Goal: Transaction & Acquisition: Purchase product/service

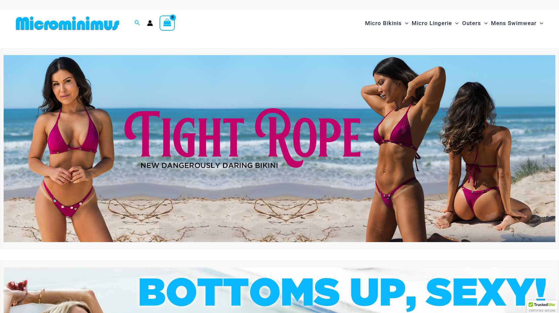
click at [349, 157] on img at bounding box center [280, 149] width 552 height 188
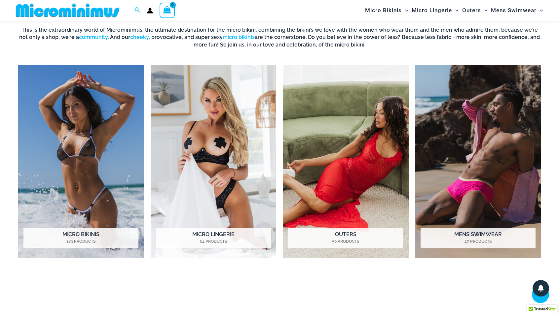
scroll to position [522, 0]
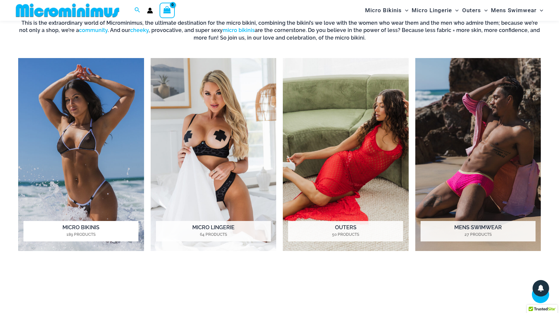
click at [76, 122] on img "Visit product category Micro Bikinis" at bounding box center [81, 154] width 126 height 193
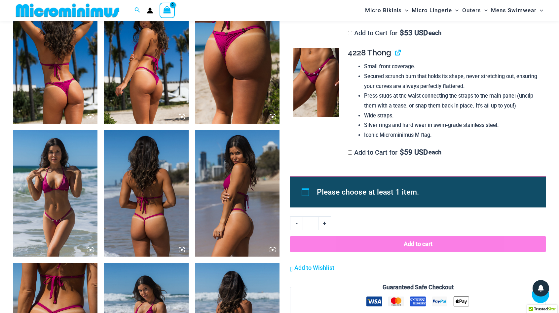
scroll to position [688, 0]
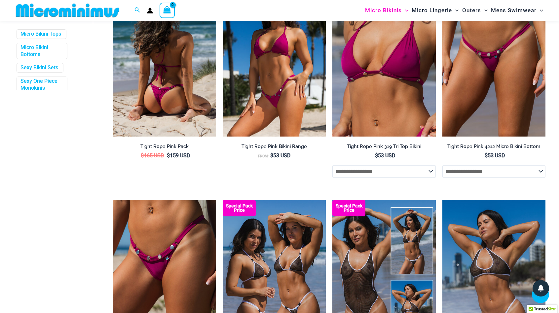
scroll to position [391, 0]
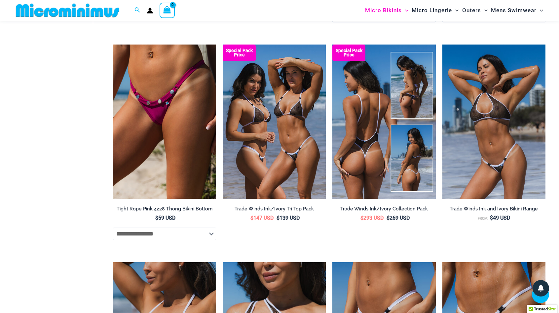
click at [374, 132] on img at bounding box center [383, 122] width 103 height 155
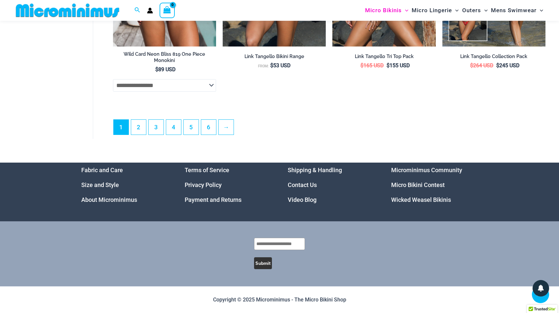
scroll to position [1873, 0]
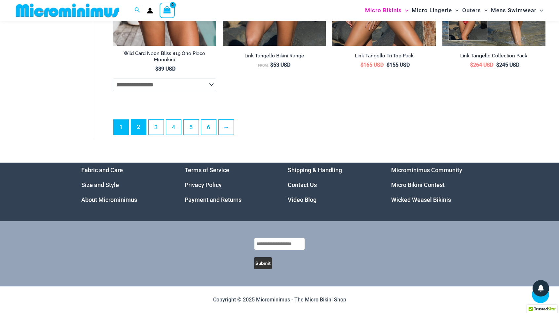
click at [142, 127] on link "2" at bounding box center [138, 127] width 15 height 16
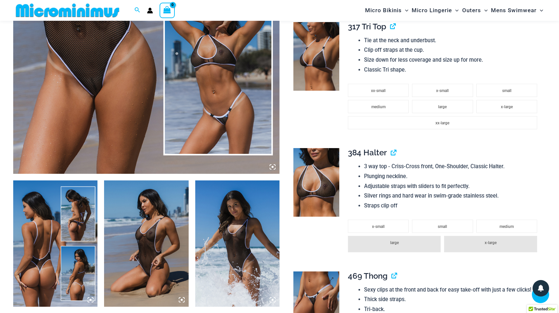
scroll to position [358, 0]
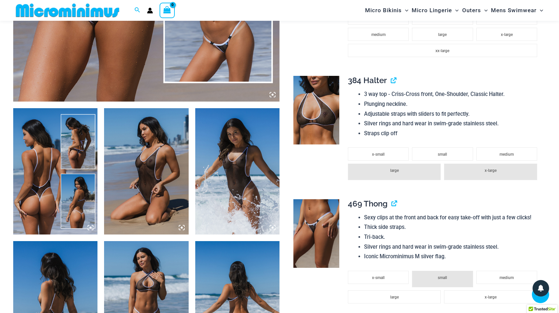
click at [325, 123] on img at bounding box center [316, 110] width 46 height 69
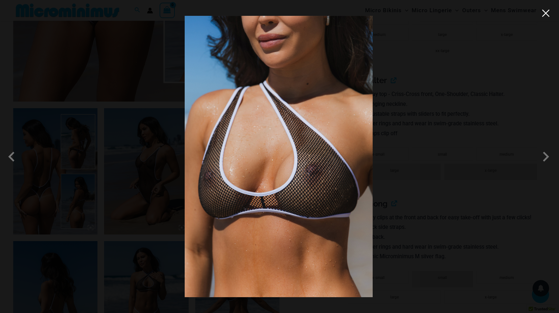
click at [545, 15] on button "Close" at bounding box center [546, 13] width 10 height 10
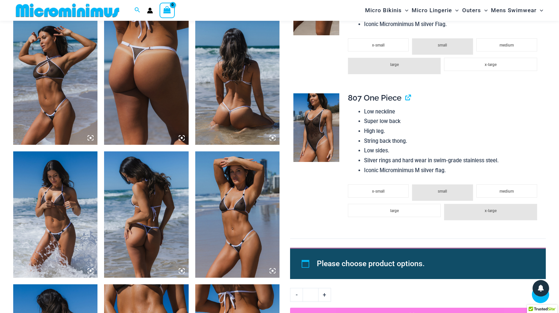
scroll to position [853, 0]
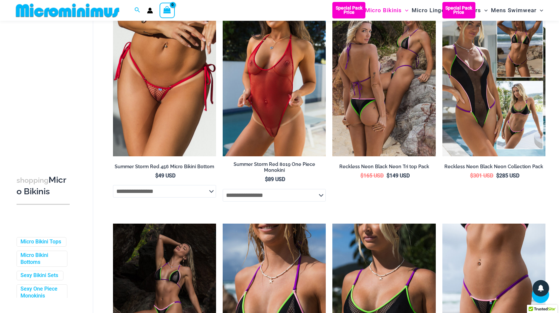
scroll to position [952, 0]
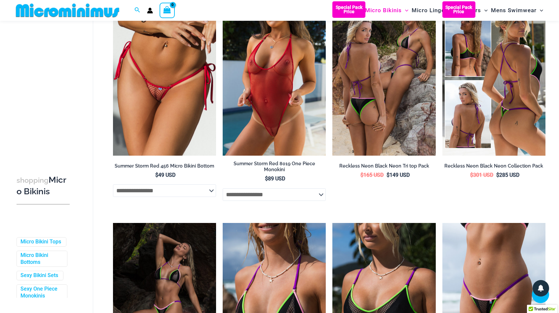
drag, startPoint x: 481, startPoint y: 65, endPoint x: 486, endPoint y: 74, distance: 10.0
click at [486, 74] on img at bounding box center [493, 78] width 103 height 155
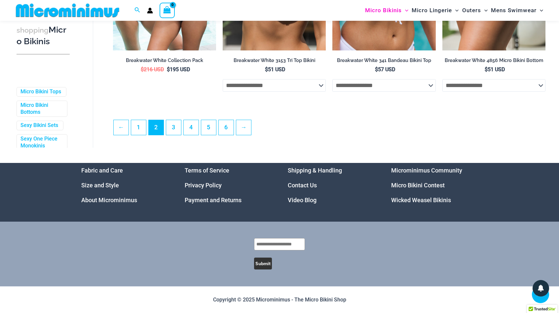
scroll to position [1725, 0]
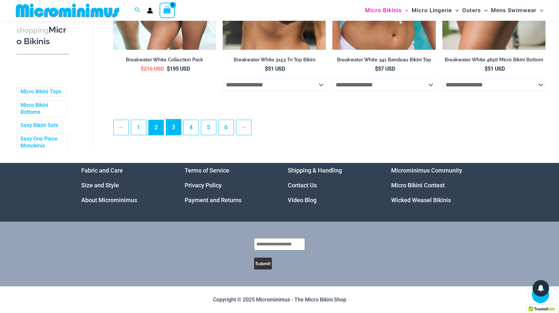
click at [174, 125] on link "3" at bounding box center [173, 128] width 15 height 16
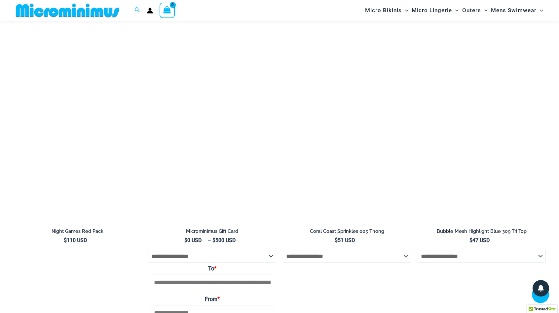
scroll to position [2145, 0]
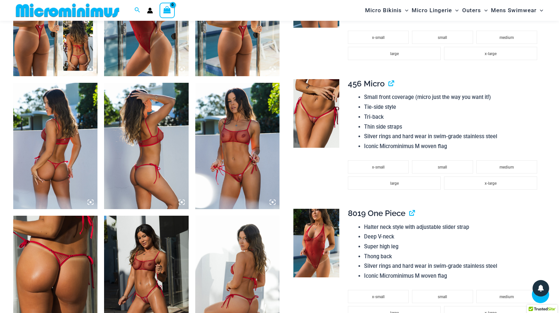
scroll to position [622, 0]
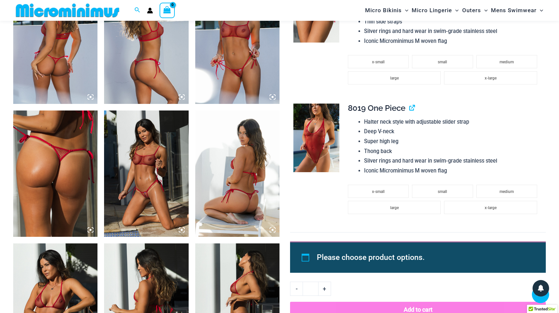
click at [310, 126] on img at bounding box center [316, 138] width 46 height 69
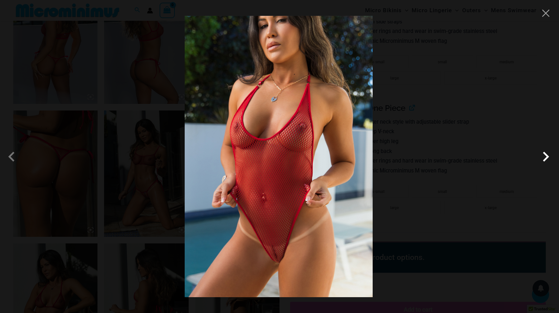
click at [543, 158] on span at bounding box center [546, 157] width 20 height 20
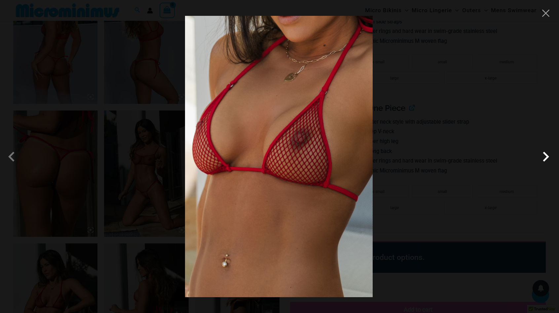
click at [543, 158] on span at bounding box center [546, 157] width 20 height 20
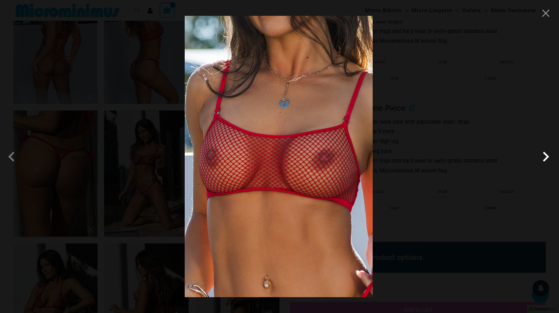
click at [543, 158] on span at bounding box center [546, 157] width 20 height 20
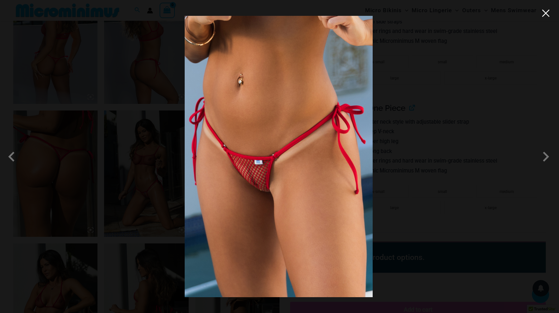
click at [548, 12] on button "Close" at bounding box center [546, 13] width 10 height 10
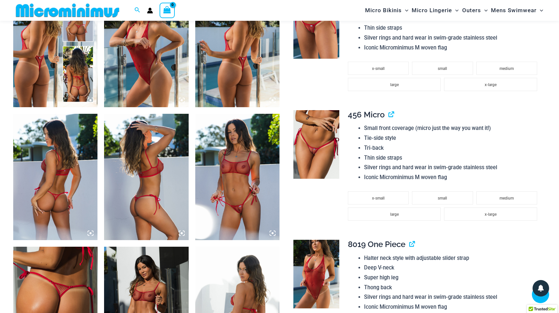
scroll to position [390, 0]
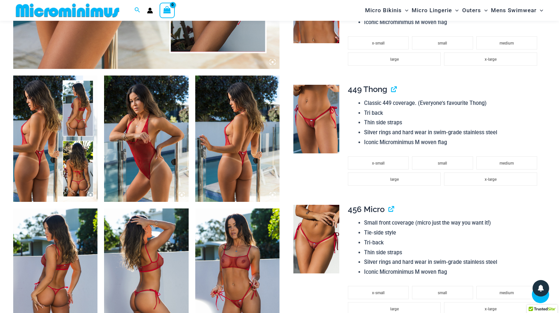
click at [216, 134] on img at bounding box center [237, 139] width 84 height 126
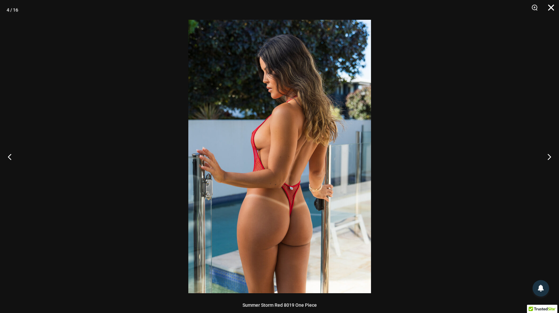
click at [550, 4] on button "Close" at bounding box center [548, 10] width 17 height 20
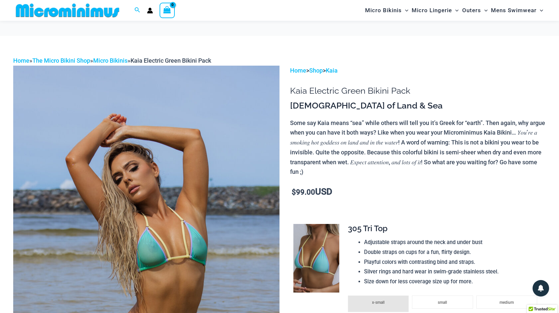
scroll to position [95, 0]
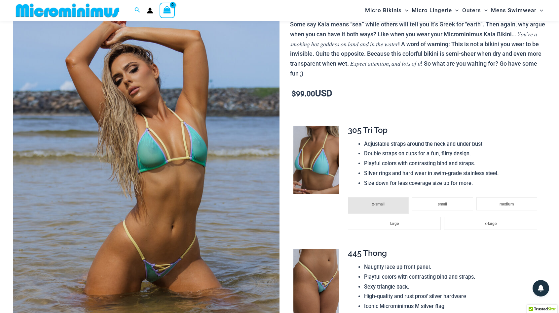
click at [138, 118] on img at bounding box center [146, 166] width 266 height 399
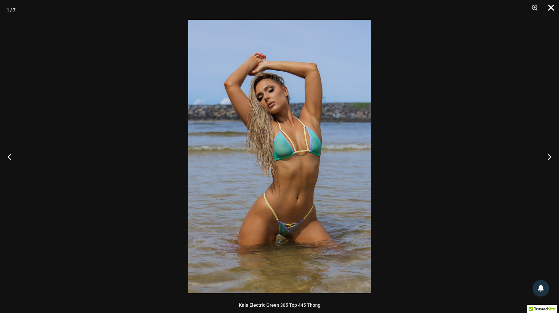
click at [554, 7] on button "Close" at bounding box center [548, 10] width 17 height 20
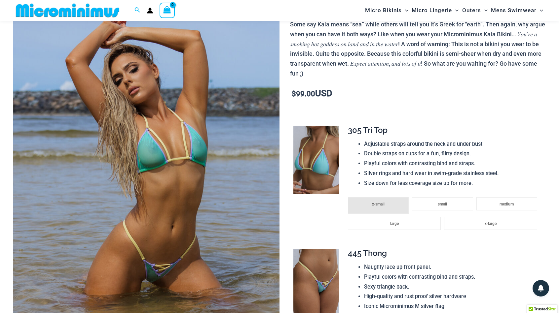
scroll to position [291, 0]
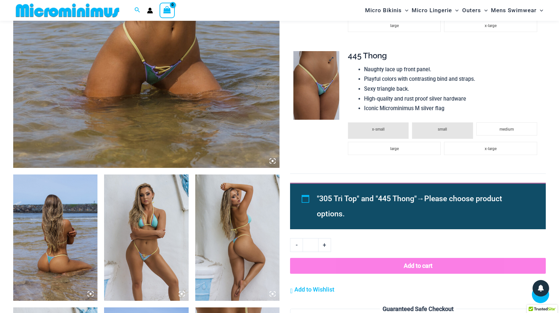
click at [322, 95] on img at bounding box center [316, 85] width 46 height 69
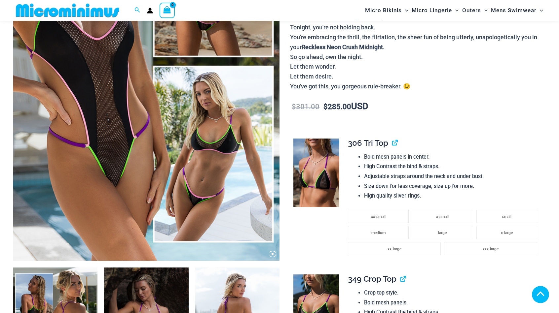
scroll to position [793, 0]
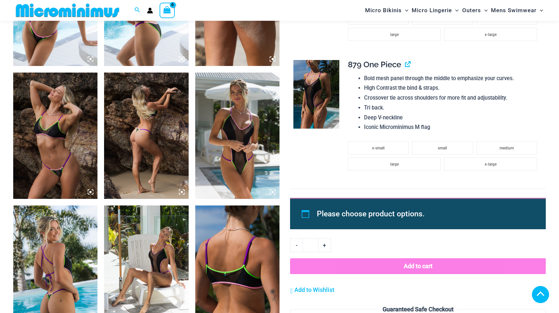
click at [314, 88] on img at bounding box center [316, 94] width 46 height 69
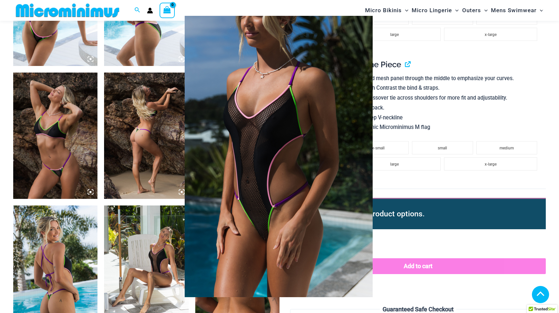
click at [407, 45] on div at bounding box center [279, 156] width 559 height 313
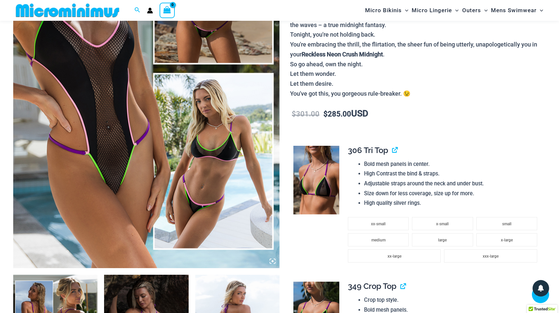
scroll to position [165, 0]
